Goal: Task Accomplishment & Management: Complete application form

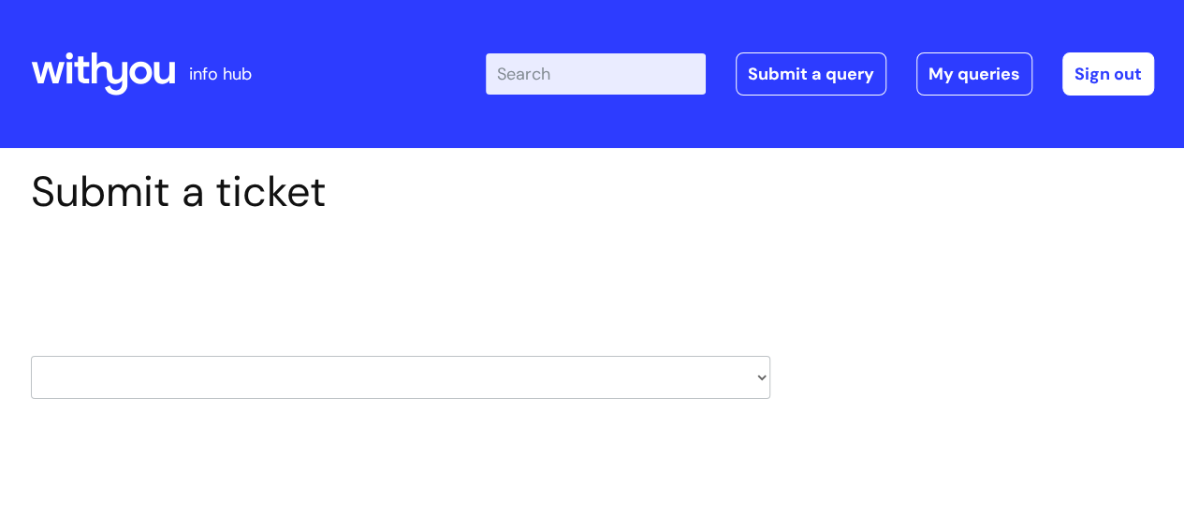
click at [311, 389] on select "HR / People IT and Support Clinical Drug Alerts Finance Accounts Data Support T…" at bounding box center [401, 377] width 740 height 43
select select "pensions"
click at [31, 356] on select "HR / People IT and Support Clinical Drug Alerts Finance Accounts Data Support T…" at bounding box center [401, 377] width 740 height 43
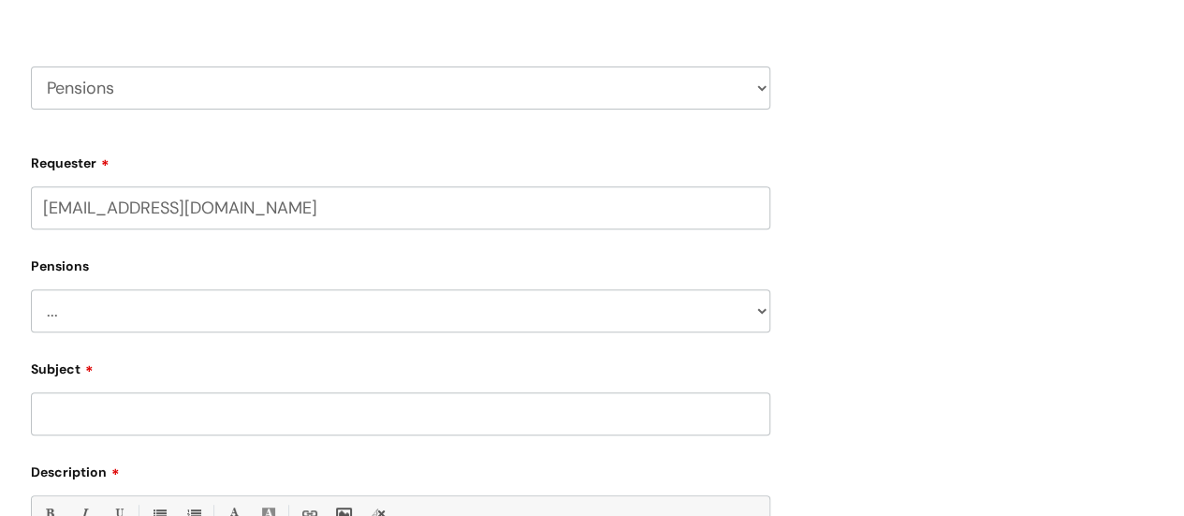
scroll to position [299, 0]
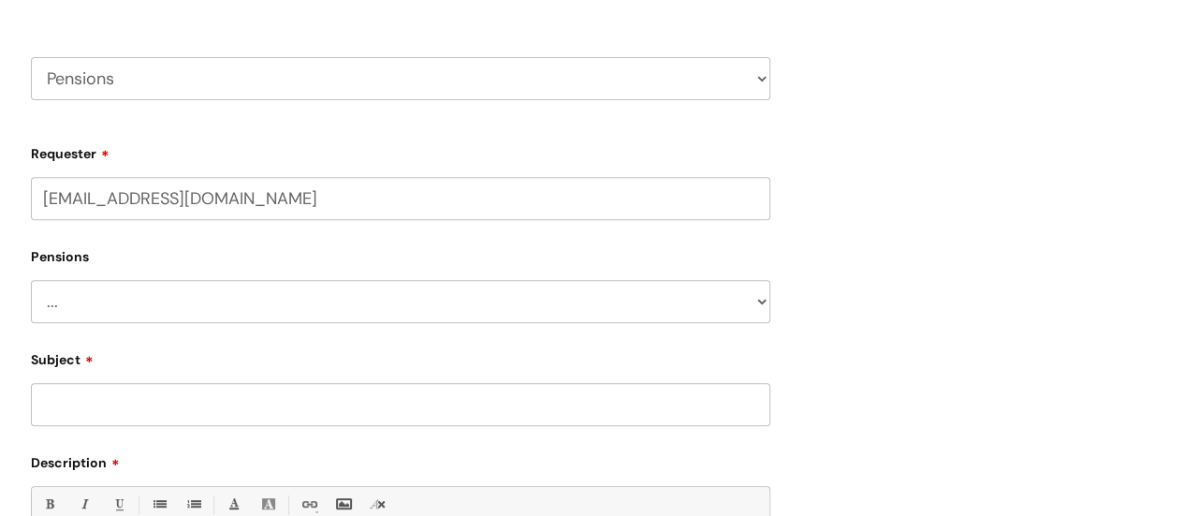
click at [451, 310] on select "... Membership Schemes Pensions" at bounding box center [401, 301] width 740 height 43
select select "Pensions"
click at [31, 280] on select "... Membership Schemes Pensions" at bounding box center [401, 301] width 740 height 43
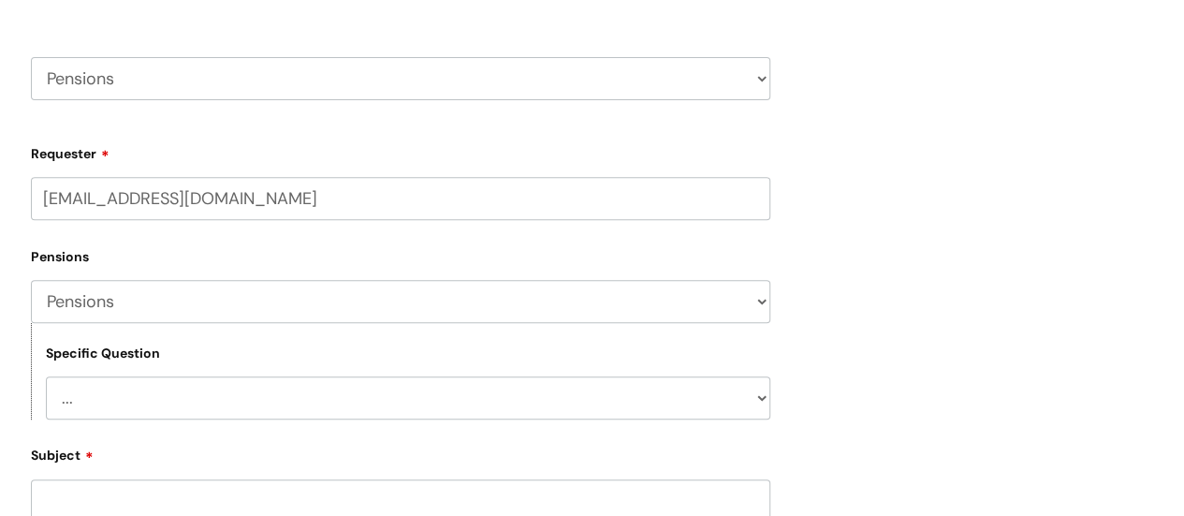
click at [486, 409] on select "... General pension queries Pension joiners and opt outs Pension rate changes" at bounding box center [408, 397] width 725 height 43
select select "General pension queries"
click at [46, 376] on select "... General pension queries Pension joiners and opt outs Pension rate changes" at bounding box center [408, 397] width 725 height 43
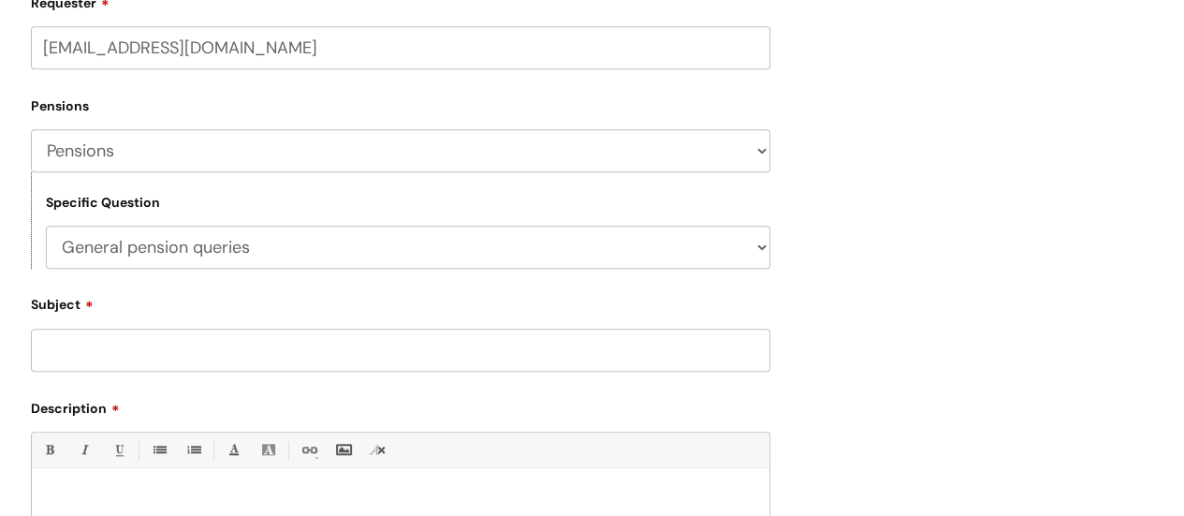
scroll to position [532, 0]
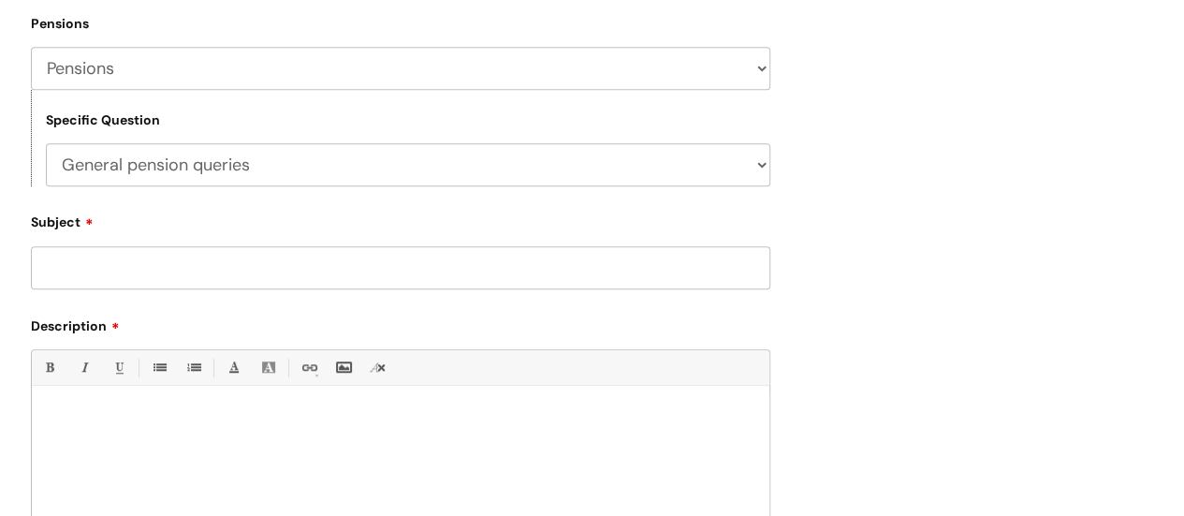
click at [384, 263] on input "Subject" at bounding box center [401, 267] width 740 height 43
type input "Leaving WithYou"
click at [322, 420] on p at bounding box center [401, 417] width 710 height 17
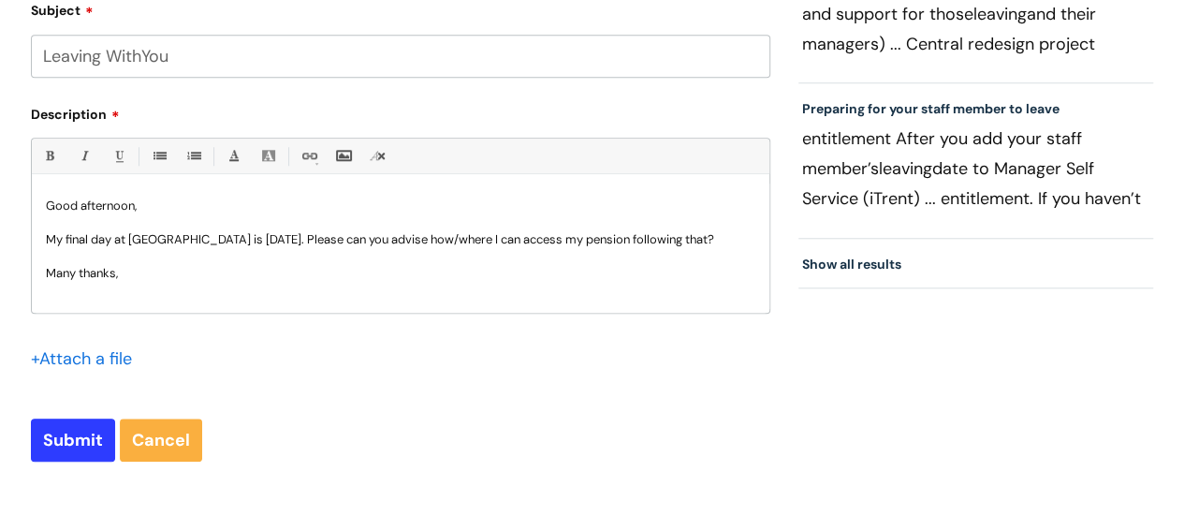
scroll to position [824, 0]
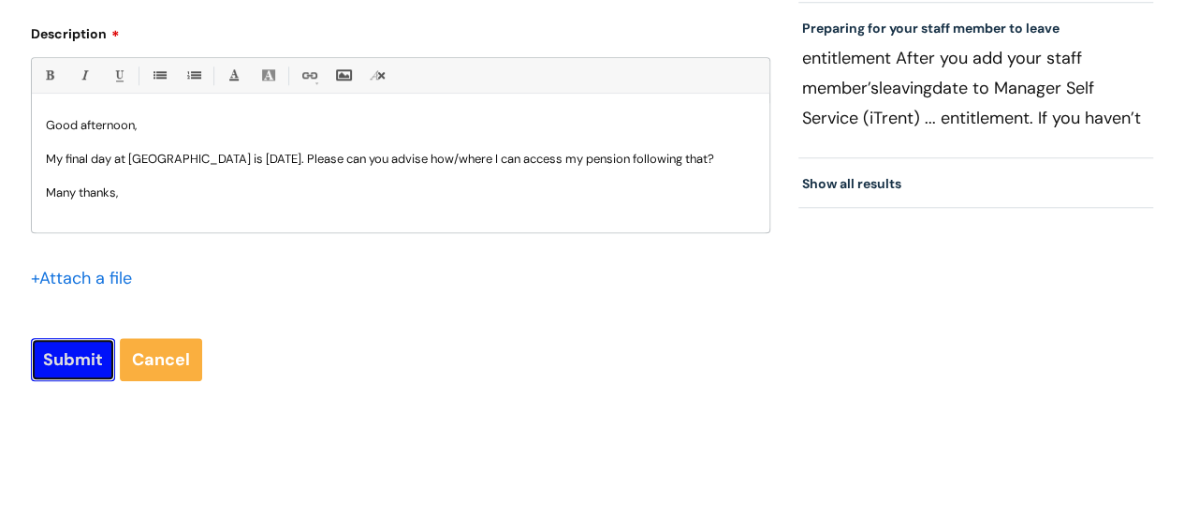
click at [66, 362] on input "Submit" at bounding box center [73, 359] width 84 height 43
type input "Please Wait..."
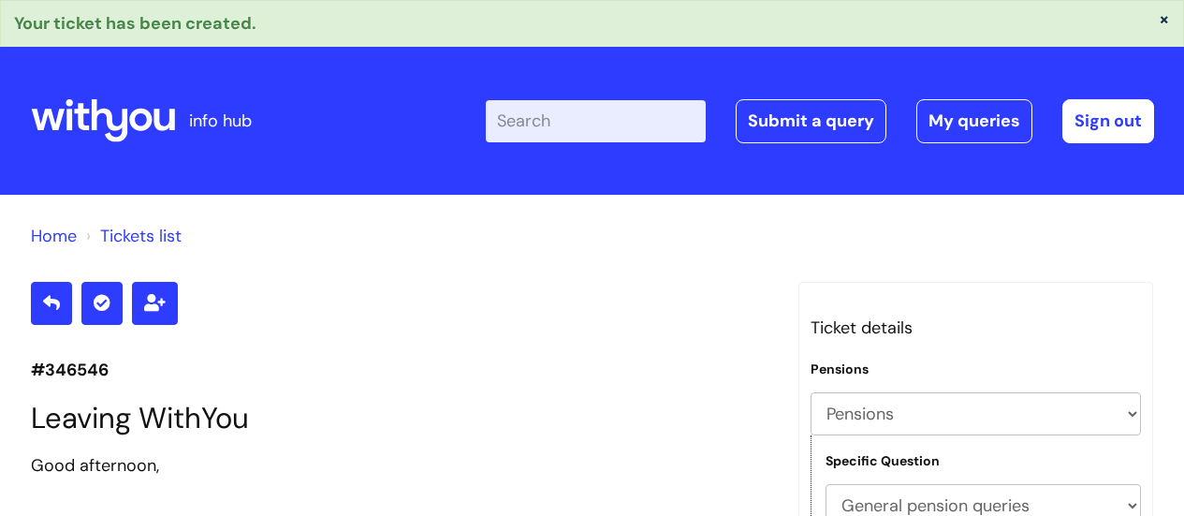
select select "Pensions"
select select "General pension queries"
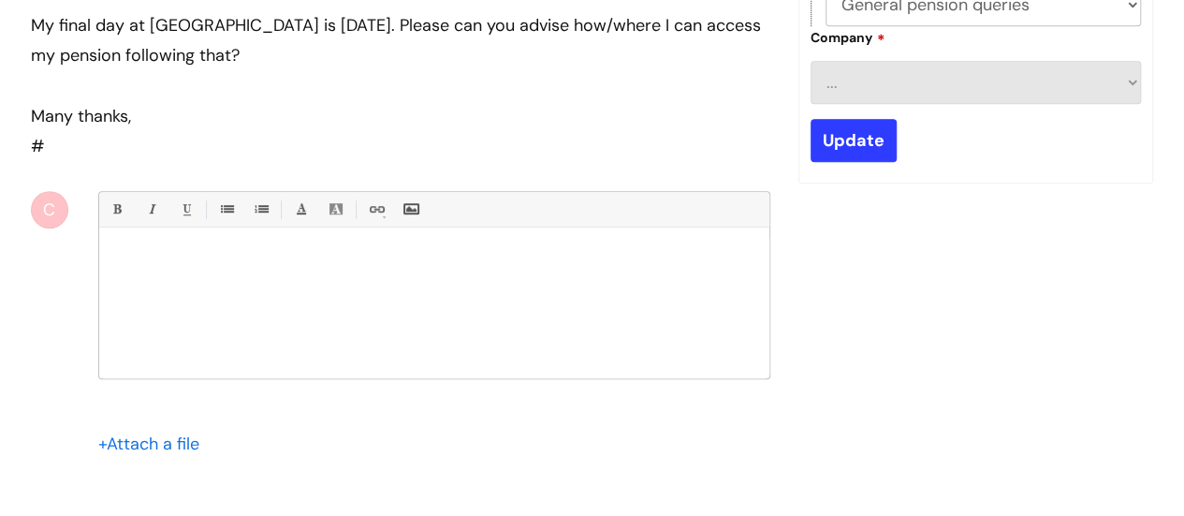
scroll to position [501, 0]
